Goal: Complete application form

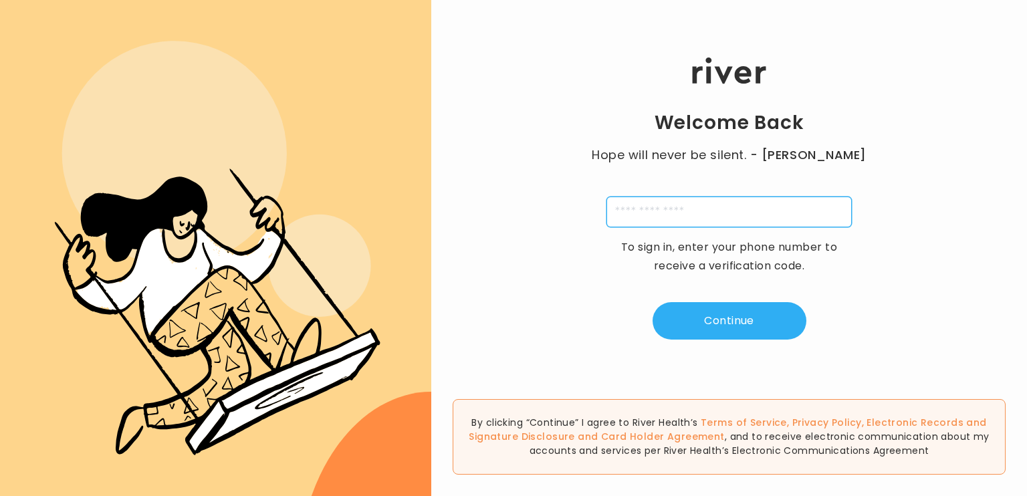
click at [754, 207] on input "tel" at bounding box center [728, 212] width 245 height 31
type input "**********"
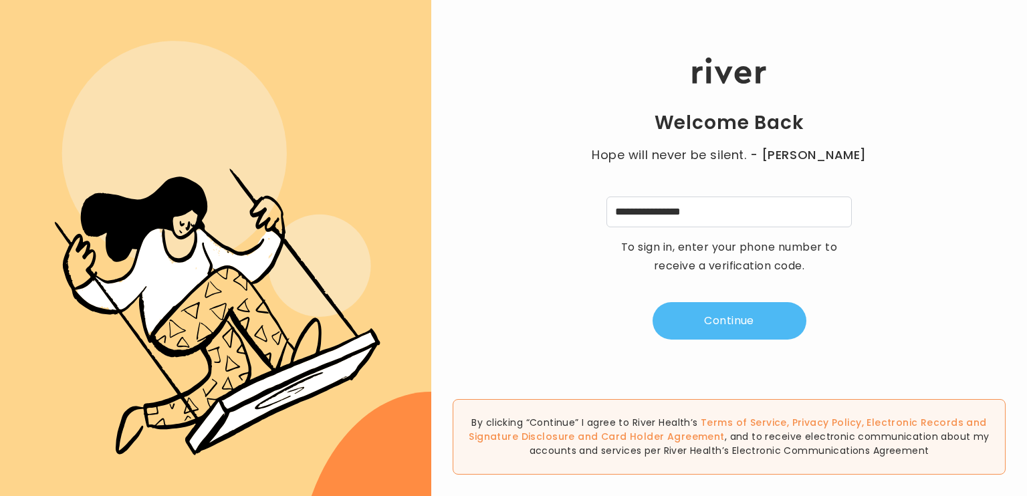
click at [722, 312] on button "Continue" at bounding box center [730, 320] width 154 height 37
type input "*"
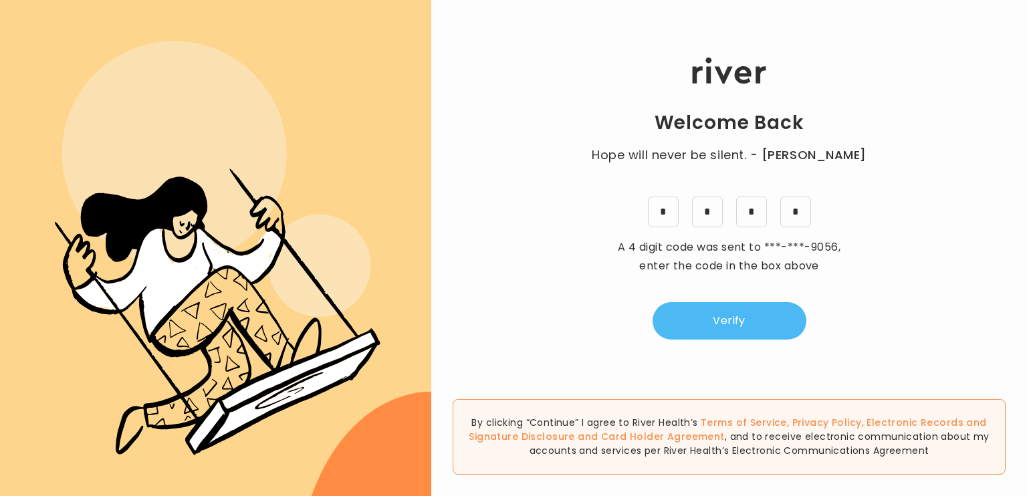
click at [756, 318] on button "Verify" at bounding box center [730, 320] width 154 height 37
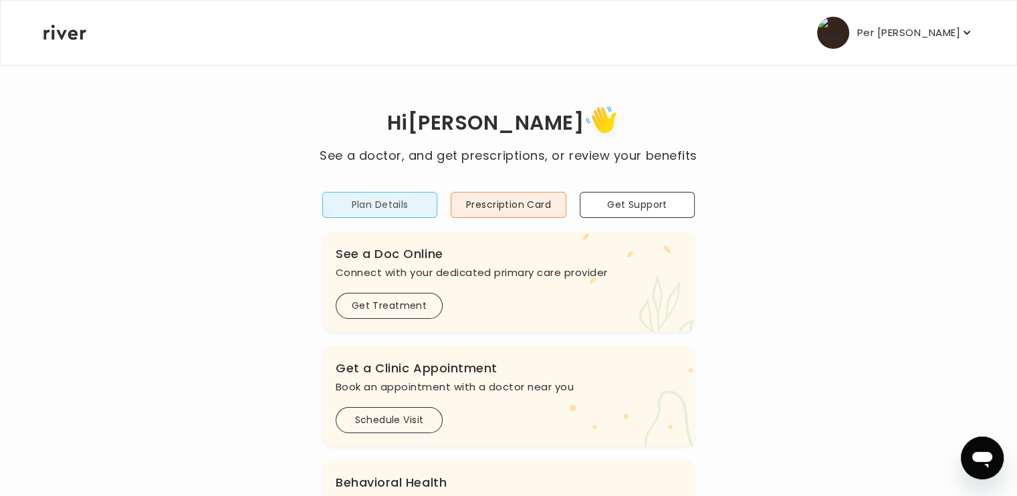
click at [398, 211] on button "Plan Details" at bounding box center [379, 205] width 115 height 26
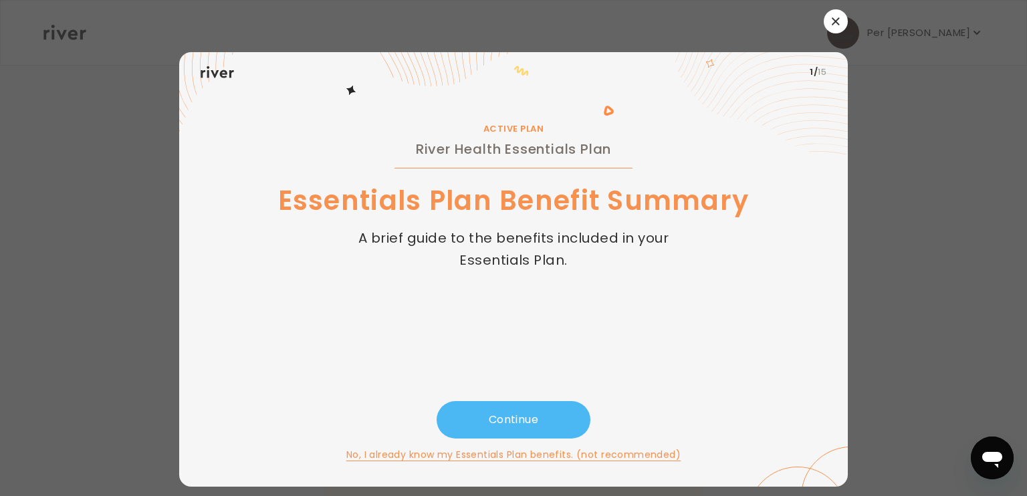
click at [521, 410] on button "Continue" at bounding box center [514, 419] width 154 height 37
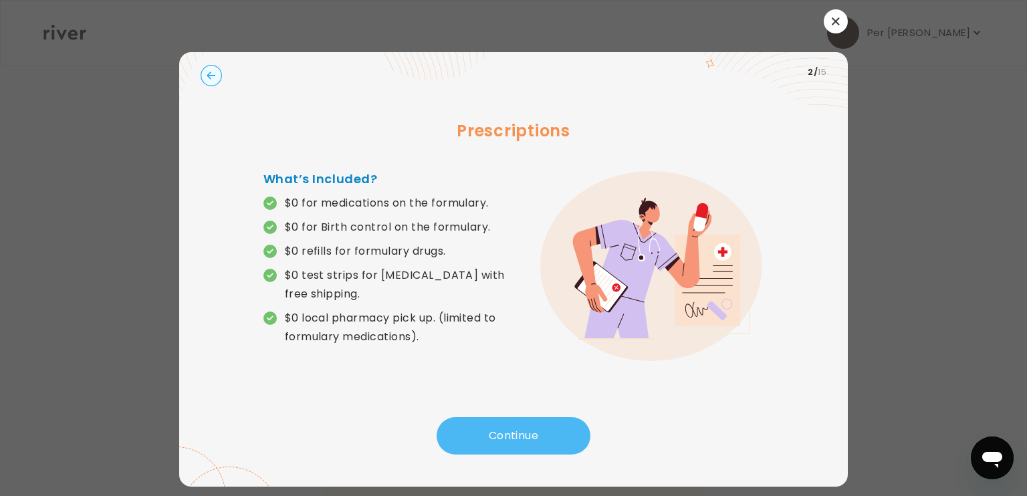
click at [538, 449] on button "Continue" at bounding box center [514, 435] width 154 height 37
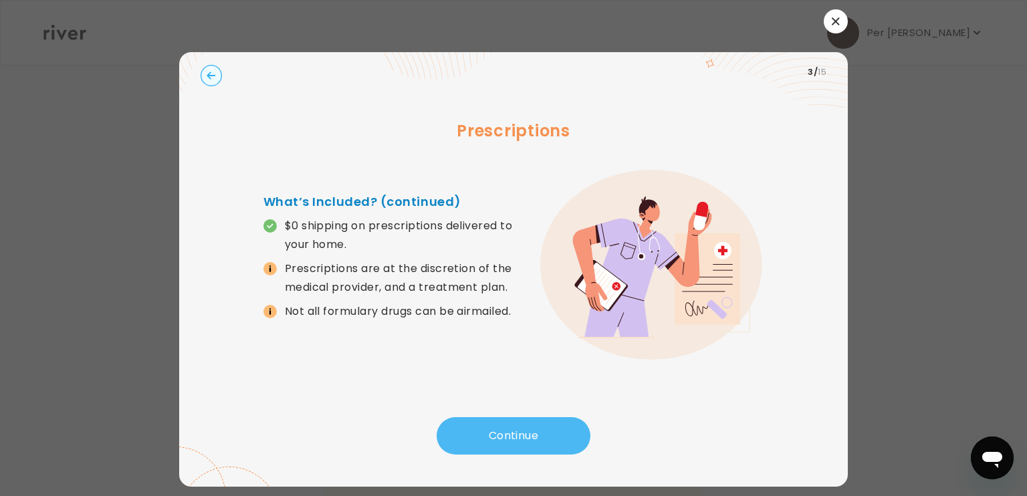
click at [538, 446] on button "Continue" at bounding box center [514, 435] width 154 height 37
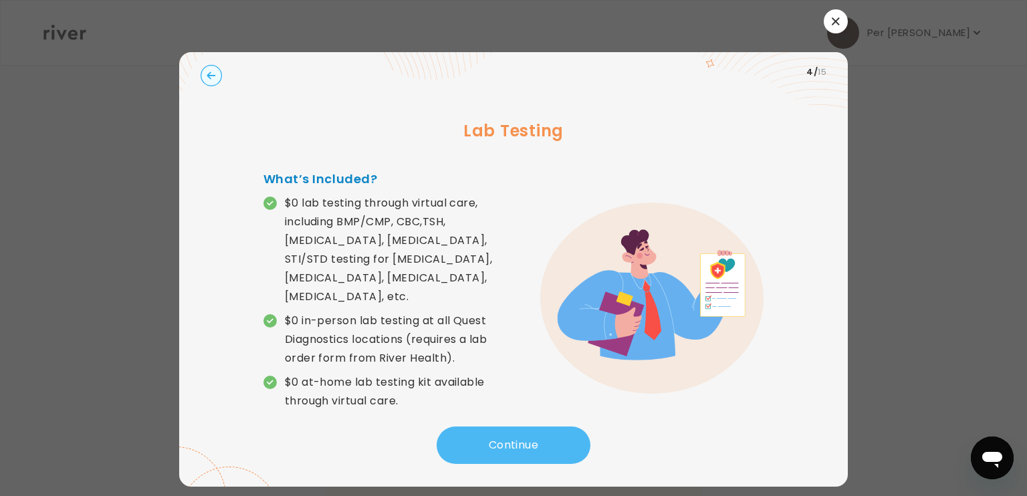
click at [468, 433] on button "Continue" at bounding box center [514, 445] width 154 height 37
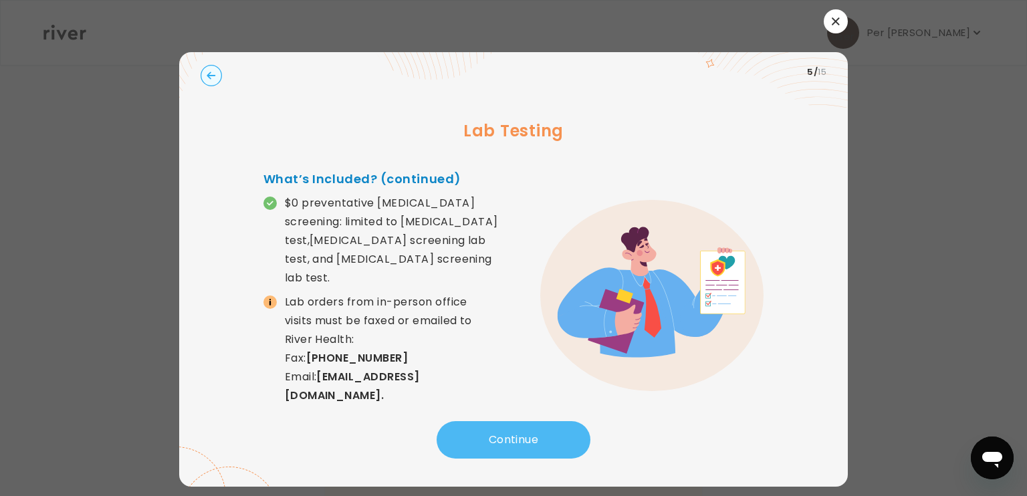
click at [468, 433] on button "Continue" at bounding box center [514, 439] width 154 height 37
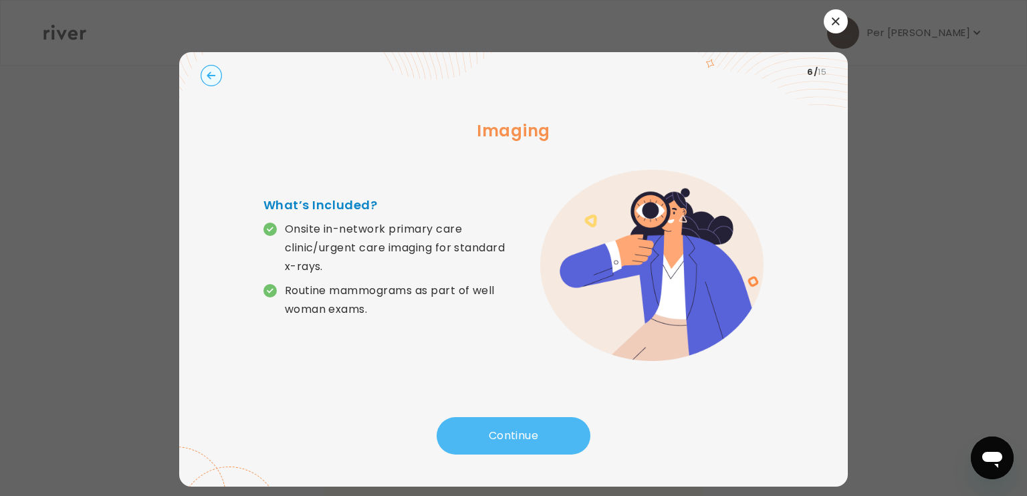
click at [468, 433] on button "Continue" at bounding box center [514, 435] width 154 height 37
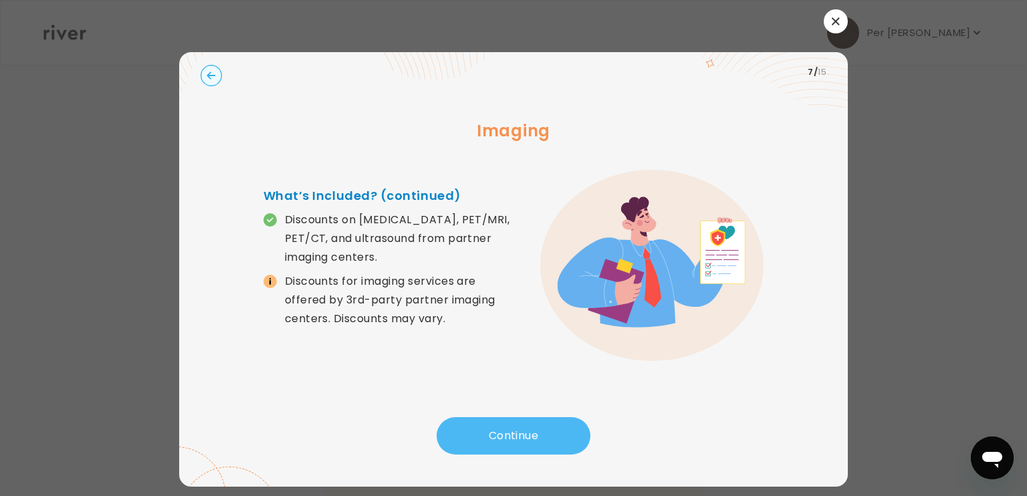
click at [468, 433] on button "Continue" at bounding box center [514, 435] width 154 height 37
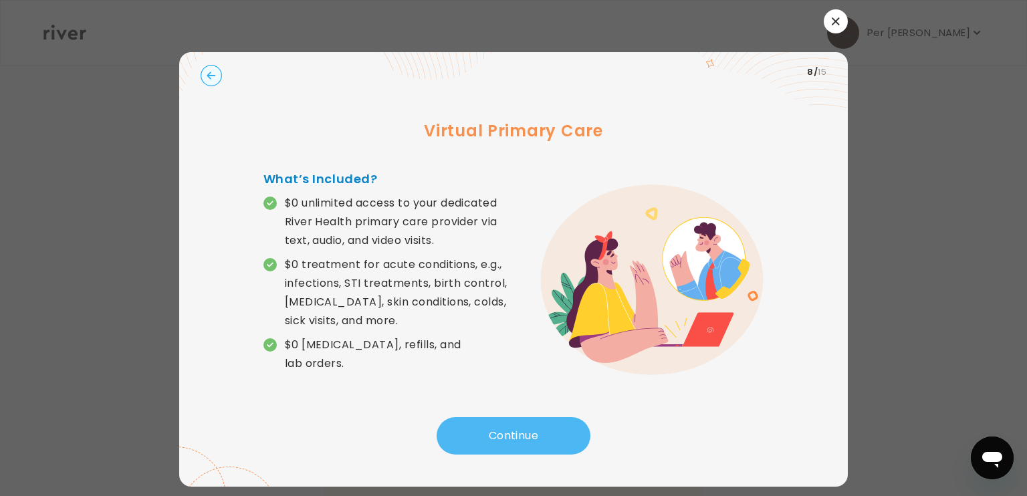
click at [468, 433] on button "Continue" at bounding box center [514, 435] width 154 height 37
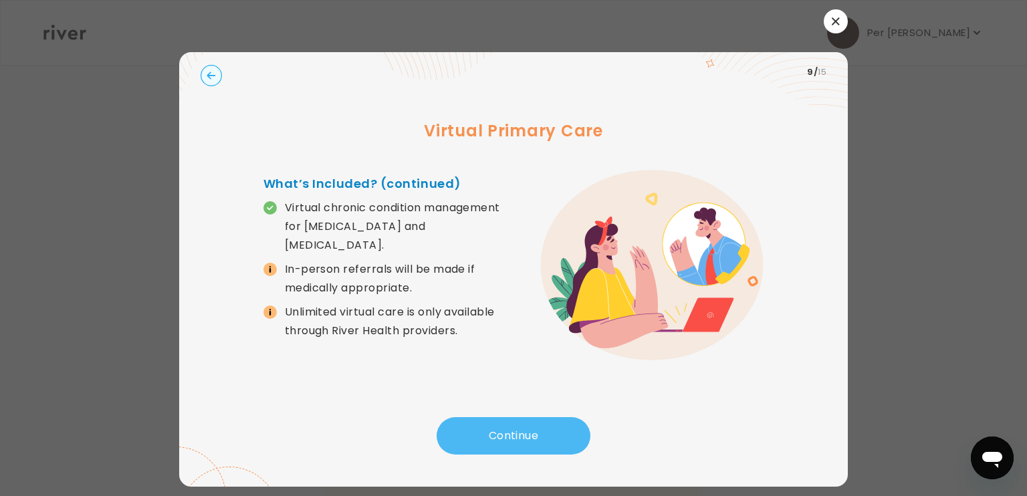
click at [468, 433] on button "Continue" at bounding box center [514, 435] width 154 height 37
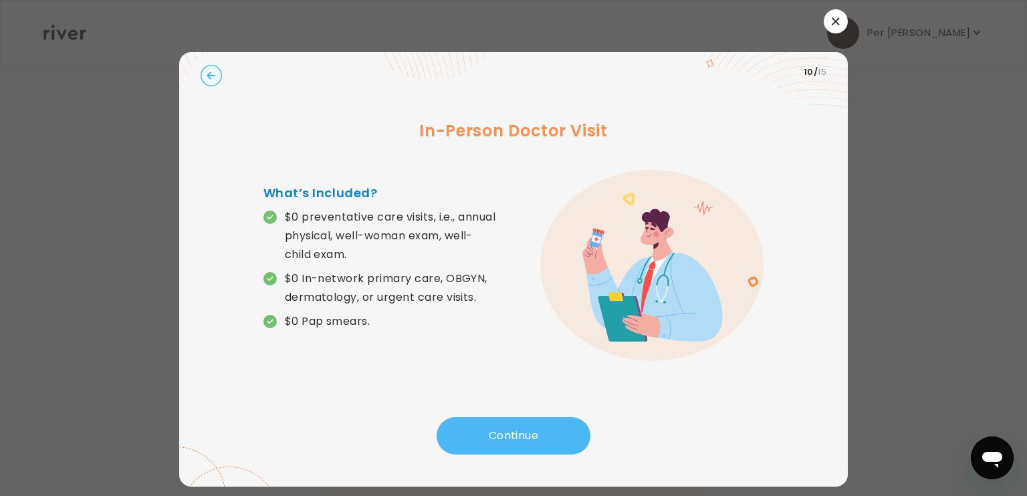
click at [468, 433] on button "Continue" at bounding box center [514, 435] width 154 height 37
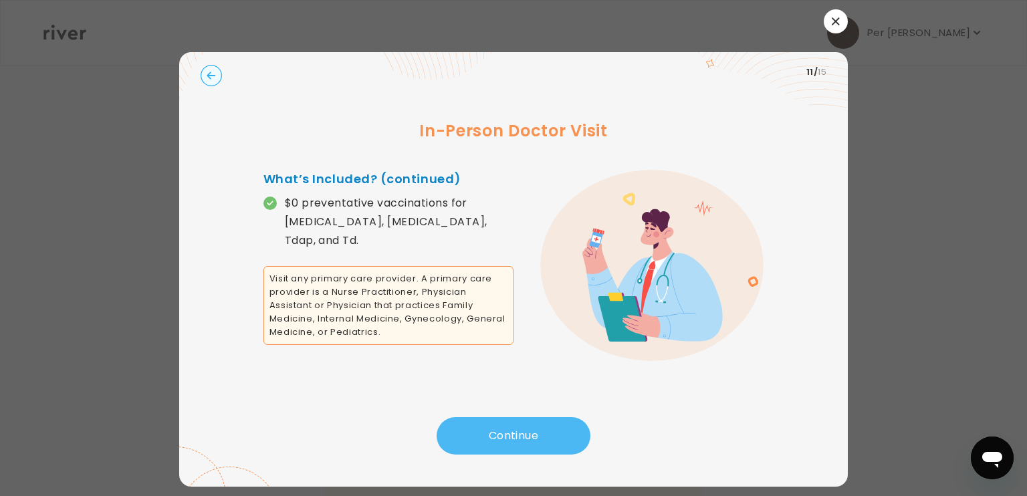
click at [497, 436] on button "Continue" at bounding box center [514, 435] width 154 height 37
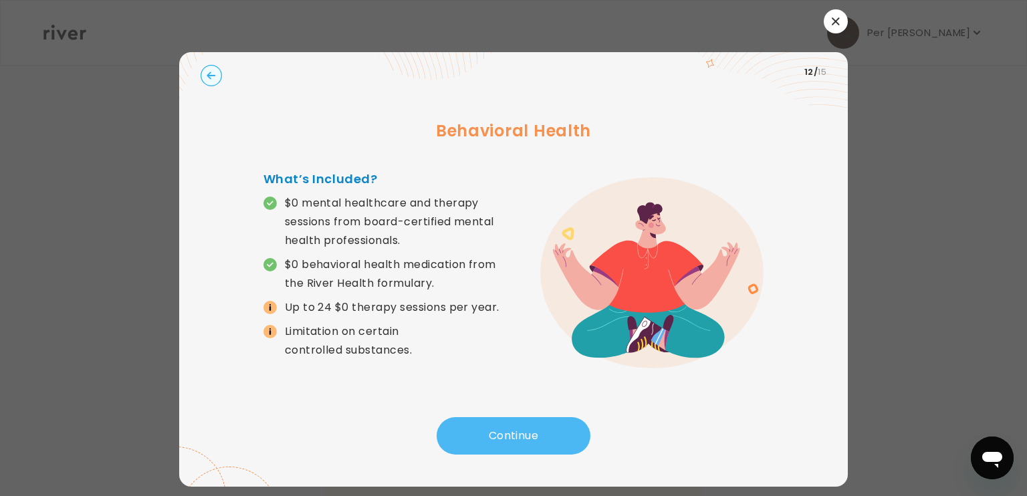
click at [497, 435] on button "Continue" at bounding box center [514, 435] width 154 height 37
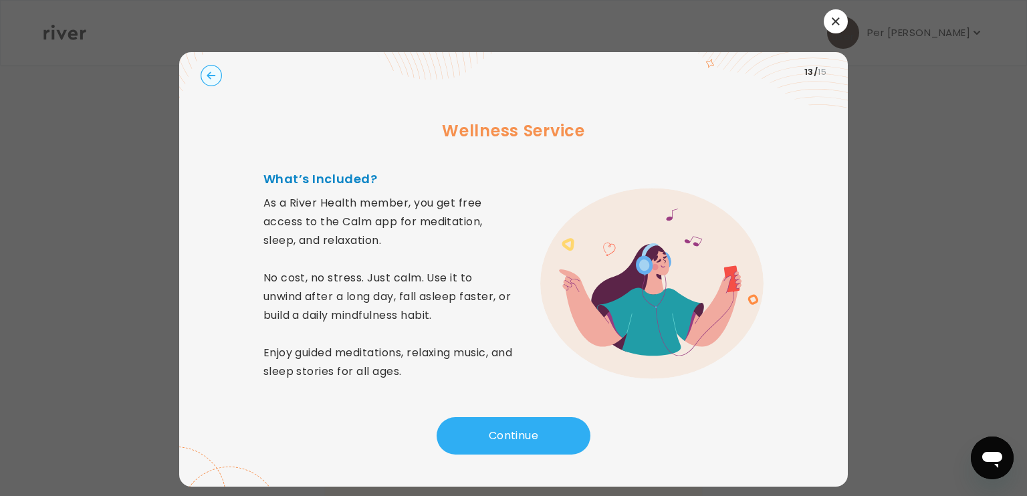
click at [213, 74] on circle "button" at bounding box center [211, 76] width 21 height 21
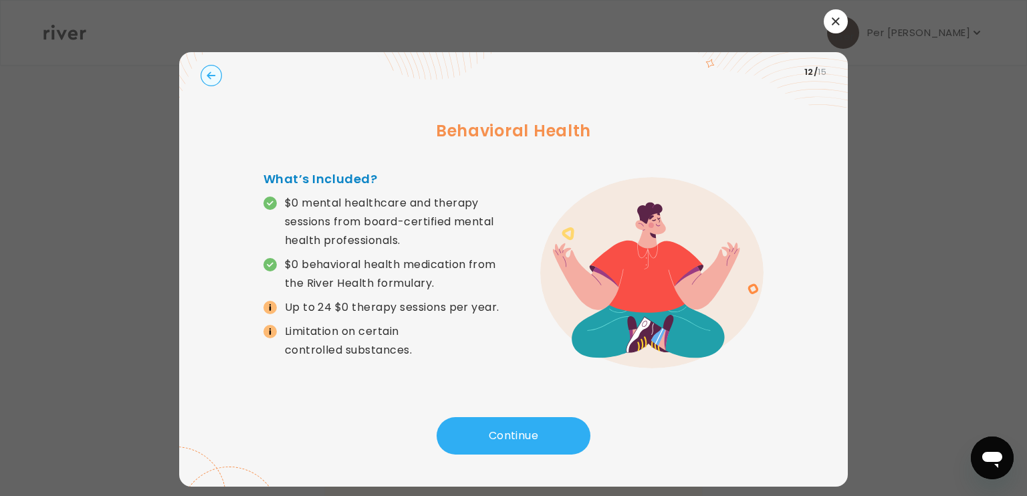
click at [213, 74] on circle "button" at bounding box center [211, 76] width 21 height 21
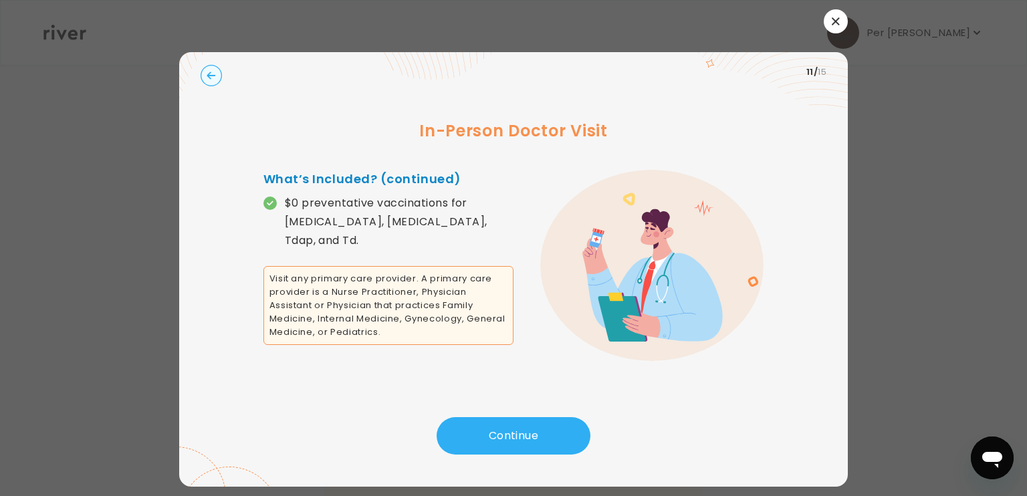
click at [832, 21] on icon "button" at bounding box center [836, 21] width 8 height 8
